Goal: Task Accomplishment & Management: Complete application form

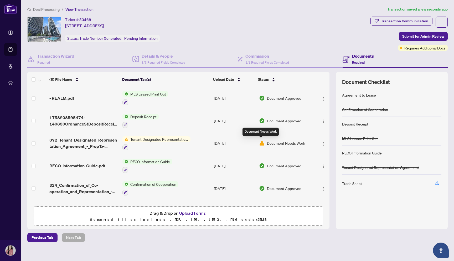
click at [263, 140] on img at bounding box center [262, 143] width 6 height 6
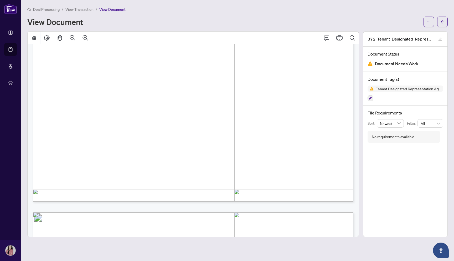
scroll to position [241, 0]
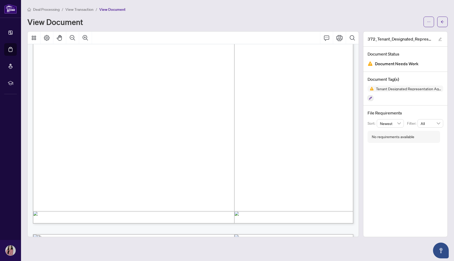
click at [370, 65] on img at bounding box center [370, 63] width 5 height 5
click at [447, 16] on div "Deal Processing / View Transaction / View Document View Document" at bounding box center [237, 16] width 421 height 21
click at [444, 19] on span "button" at bounding box center [443, 22] width 4 height 8
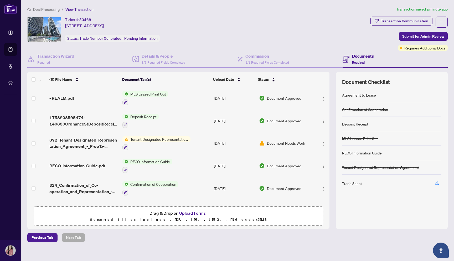
scroll to position [19, 0]
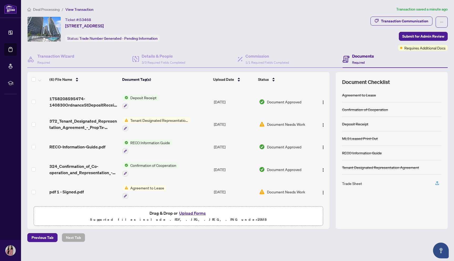
click at [377, 184] on div "Trade Sheet" at bounding box center [391, 183] width 99 height 17
click at [352, 182] on div "Trade Sheet" at bounding box center [352, 183] width 20 height 6
click at [436, 181] on icon "button" at bounding box center [437, 183] width 5 height 5
click at [349, 184] on div "Trade Sheet" at bounding box center [352, 183] width 20 height 6
click at [355, 183] on div "Trade Sheet" at bounding box center [352, 183] width 20 height 6
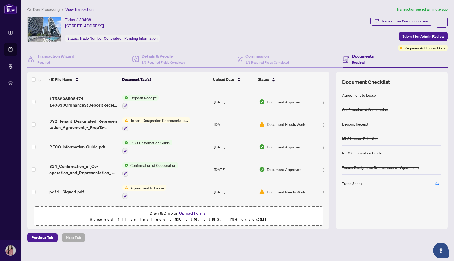
click at [427, 49] on span "Requires Additional Docs" at bounding box center [425, 48] width 41 height 6
click at [427, 61] on div "Documents Required" at bounding box center [395, 59] width 105 height 17
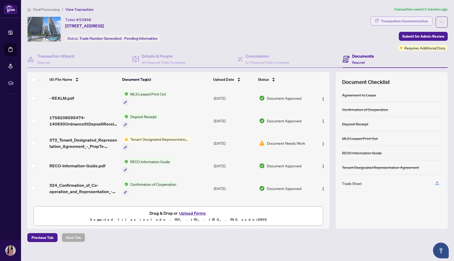
click at [394, 25] on div "Transaction Communication" at bounding box center [404, 21] width 47 height 8
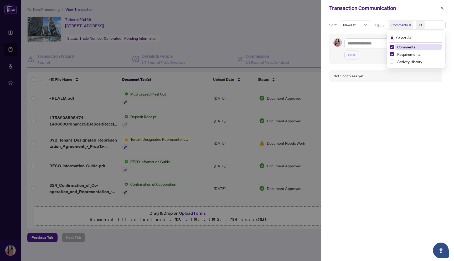
click at [420, 24] on div "+1" at bounding box center [421, 24] width 4 height 5
click at [405, 21] on div "Comments" at bounding box center [400, 25] width 27 height 8
click at [443, 7] on icon "close" at bounding box center [443, 8] width 4 height 4
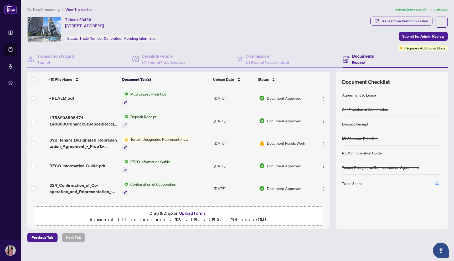
click at [416, 43] on div "Transaction Communication Submit for Admin Review Requires Additional Docs" at bounding box center [409, 34] width 77 height 34
click at [416, 46] on span "Requires Additional Docs" at bounding box center [425, 48] width 41 height 6
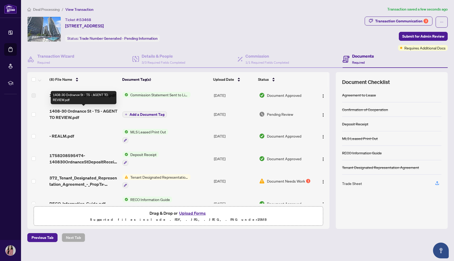
click at [100, 111] on span "1408-30 Ordnance St - TS - AGENT TO REVIEW.pdf" at bounding box center [83, 114] width 69 height 13
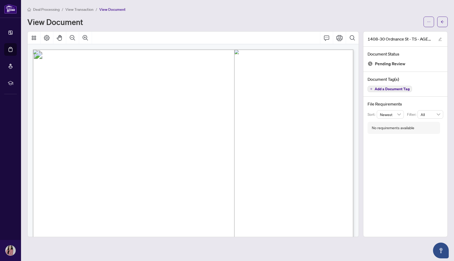
click at [48, 40] on icon "Page Layout" at bounding box center [47, 38] width 6 height 6
click at [438, 39] on button "button" at bounding box center [440, 39] width 6 height 6
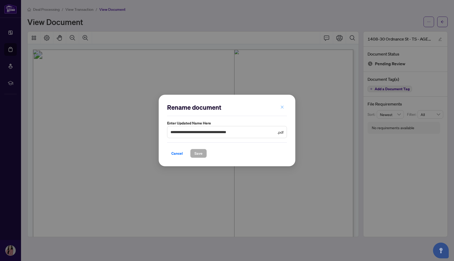
click at [285, 105] on button "button" at bounding box center [282, 107] width 11 height 9
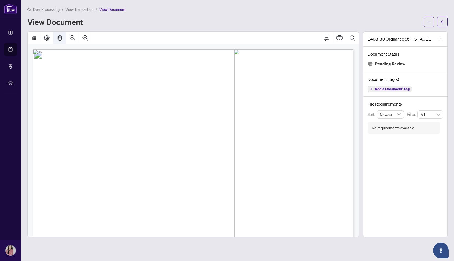
click at [59, 36] on icon "Pan Mode" at bounding box center [60, 38] width 6 height 6
click at [50, 37] on icon "Page Layout" at bounding box center [47, 38] width 6 height 6
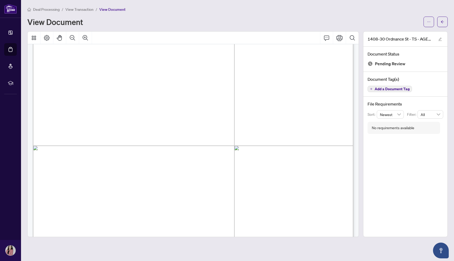
scroll to position [171, 0]
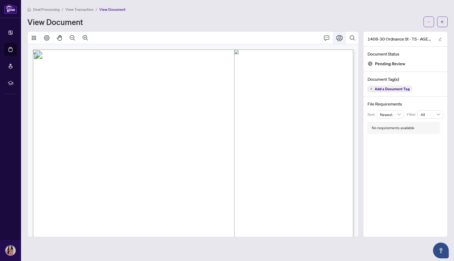
click at [342, 35] on icon "Print" at bounding box center [340, 38] width 6 height 6
click at [330, 35] on icon "Comment" at bounding box center [327, 38] width 6 height 6
click at [327, 40] on button "Comment" at bounding box center [327, 38] width 13 height 13
click at [327, 41] on button "Comment" at bounding box center [327, 38] width 13 height 13
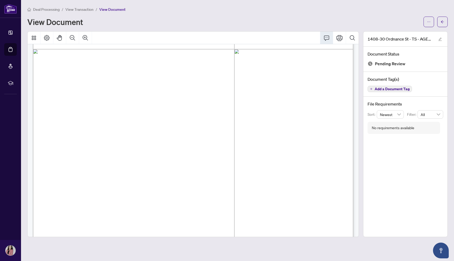
scroll to position [226, 0]
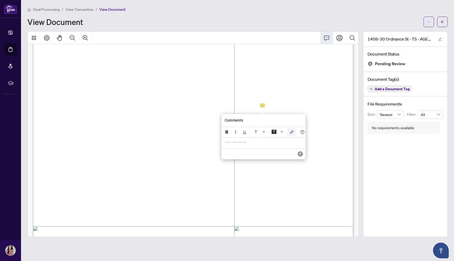
click at [296, 131] on button "Add Link" at bounding box center [292, 132] width 8 height 8
click at [264, 132] on icon "Font Color" at bounding box center [264, 131] width 2 height 1
click at [264, 132] on icon "Font Color" at bounding box center [264, 132] width 2 height 2
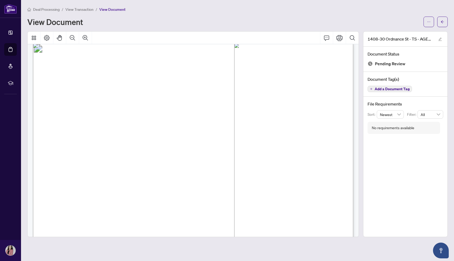
scroll to position [0, 0]
click at [47, 38] on icon "Page Layout" at bounding box center [47, 38] width 6 height 6
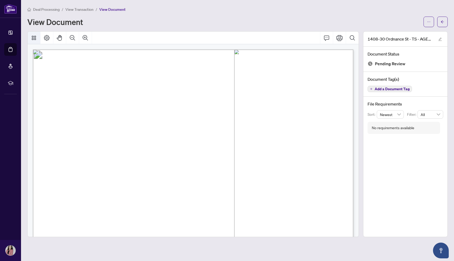
click at [37, 38] on icon "Thumbnails" at bounding box center [34, 38] width 6 height 6
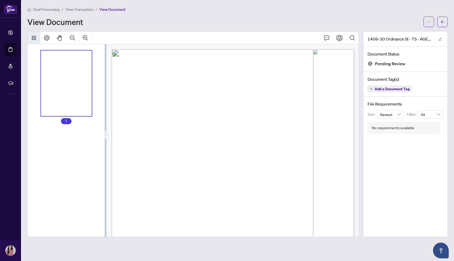
click at [70, 84] on div "Thumbnails" at bounding box center [66, 83] width 51 height 66
click at [39, 39] on button "Thumbnails" at bounding box center [34, 38] width 13 height 13
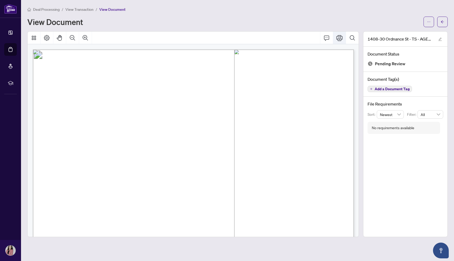
click at [343, 37] on button "Print" at bounding box center [339, 38] width 13 height 13
click at [428, 20] on icon "ellipsis" at bounding box center [429, 22] width 4 height 4
click at [414, 31] on span "Download" at bounding box center [410, 33] width 40 height 6
click at [442, 24] on span "button" at bounding box center [443, 22] width 4 height 8
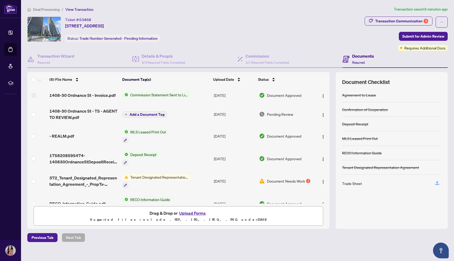
click at [201, 205] on div "(8) File Name Document Tag(s) Upload Date Status 1408-30 Ordnance St - Invoice.…" at bounding box center [178, 150] width 302 height 156
click at [201, 211] on button "Upload Forms" at bounding box center [193, 213] width 30 height 7
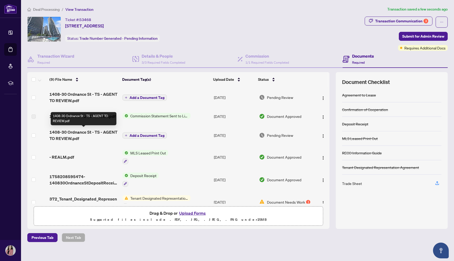
click at [95, 132] on span "1408-30 Ordnance St - TS - AGENT TO REVIEW.pdf" at bounding box center [83, 135] width 69 height 13
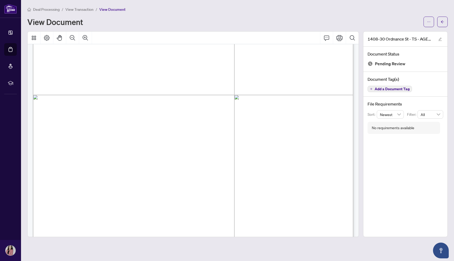
scroll to position [233, 0]
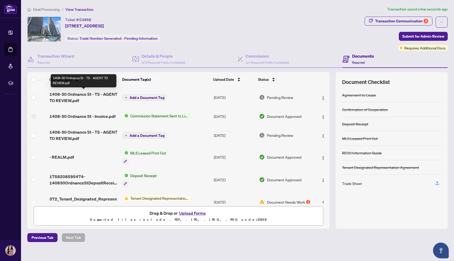
click at [97, 98] on span "1408-30 Ordnance St - TS - AGENT TO REVIEW.pdf" at bounding box center [83, 97] width 69 height 13
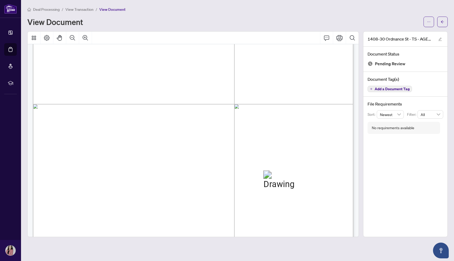
scroll to position [198, 0]
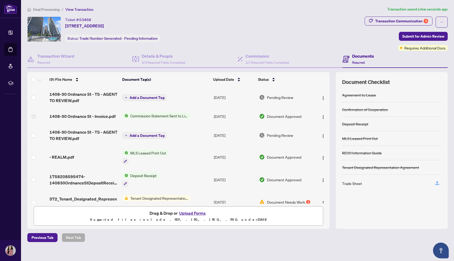
click at [152, 97] on span "Add a Document Tag" at bounding box center [147, 98] width 35 height 4
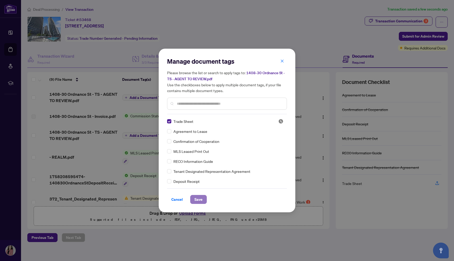
click at [199, 200] on span "Save" at bounding box center [199, 199] width 8 height 8
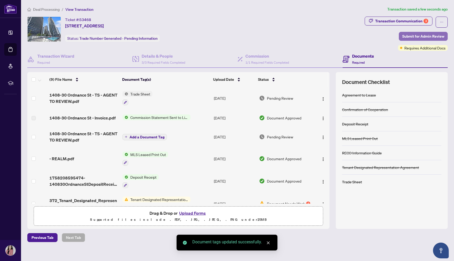
click at [424, 38] on span "Submit for Admin Review" at bounding box center [424, 36] width 42 height 8
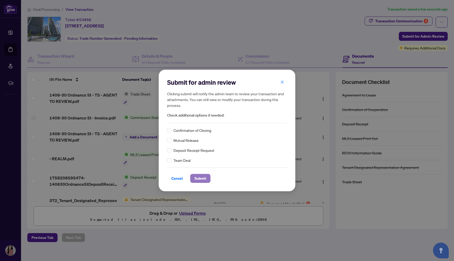
click at [200, 178] on span "Submit" at bounding box center [201, 178] width 12 height 8
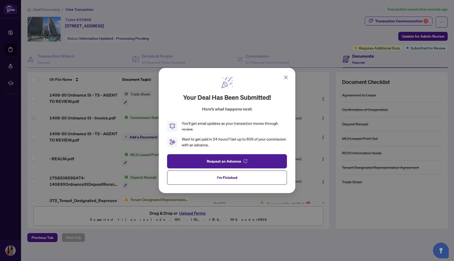
click at [287, 74] on icon at bounding box center [286, 77] width 6 height 6
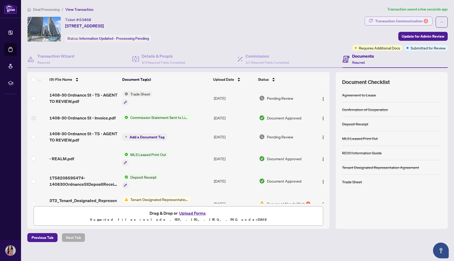
click at [408, 22] on div "Transaction Communication 3" at bounding box center [401, 21] width 53 height 8
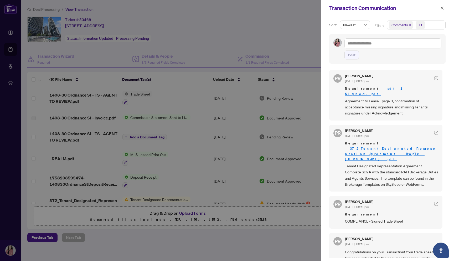
click at [389, 90] on link "pdf 1 - Signed.pdf" at bounding box center [377, 91] width 65 height 10
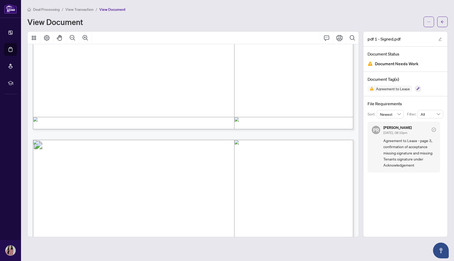
scroll to position [761, 0]
click at [443, 21] on icon "arrow-left" at bounding box center [443, 22] width 4 height 4
